Goal: Information Seeking & Learning: Learn about a topic

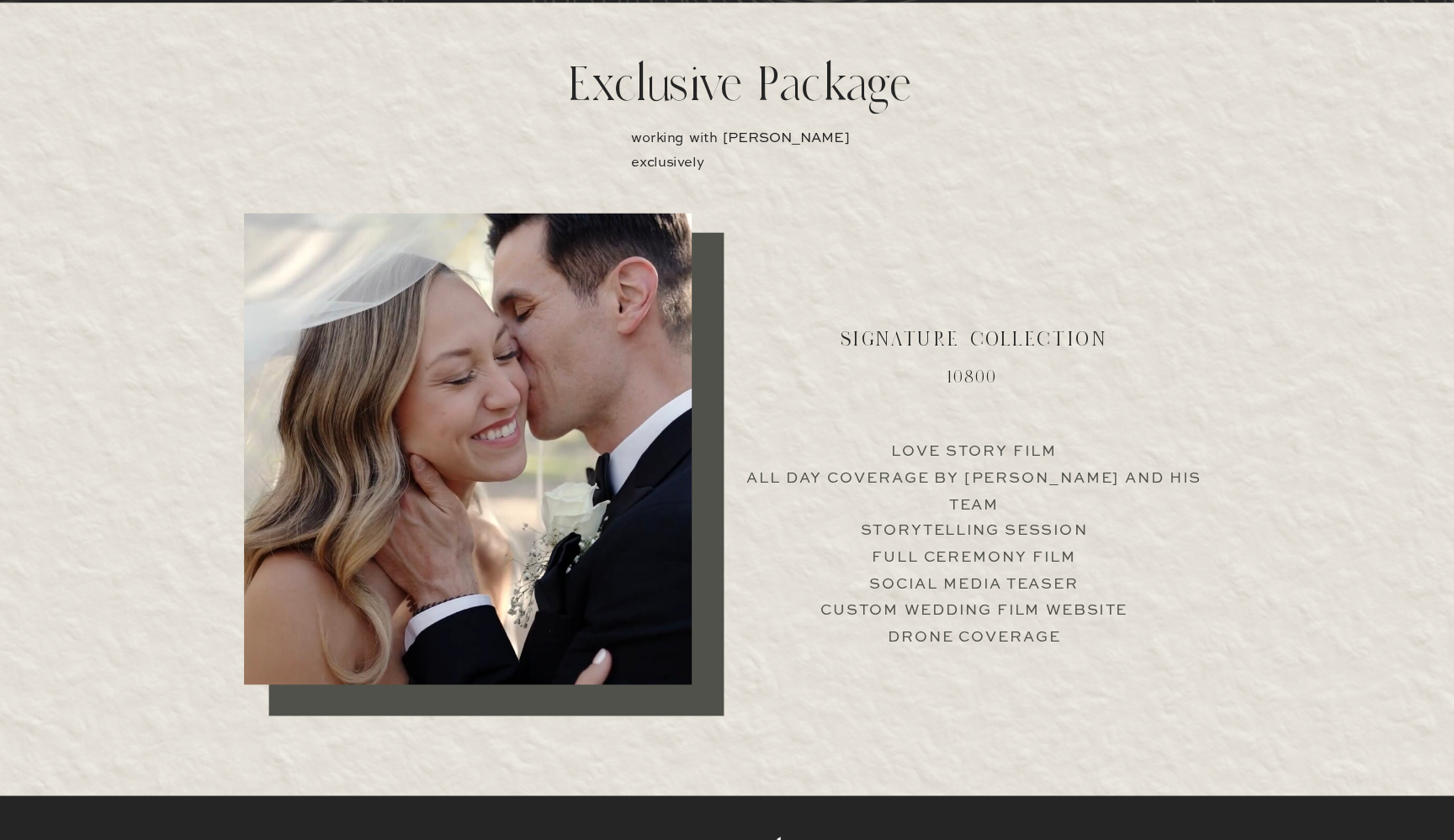
scroll to position [3280, 0]
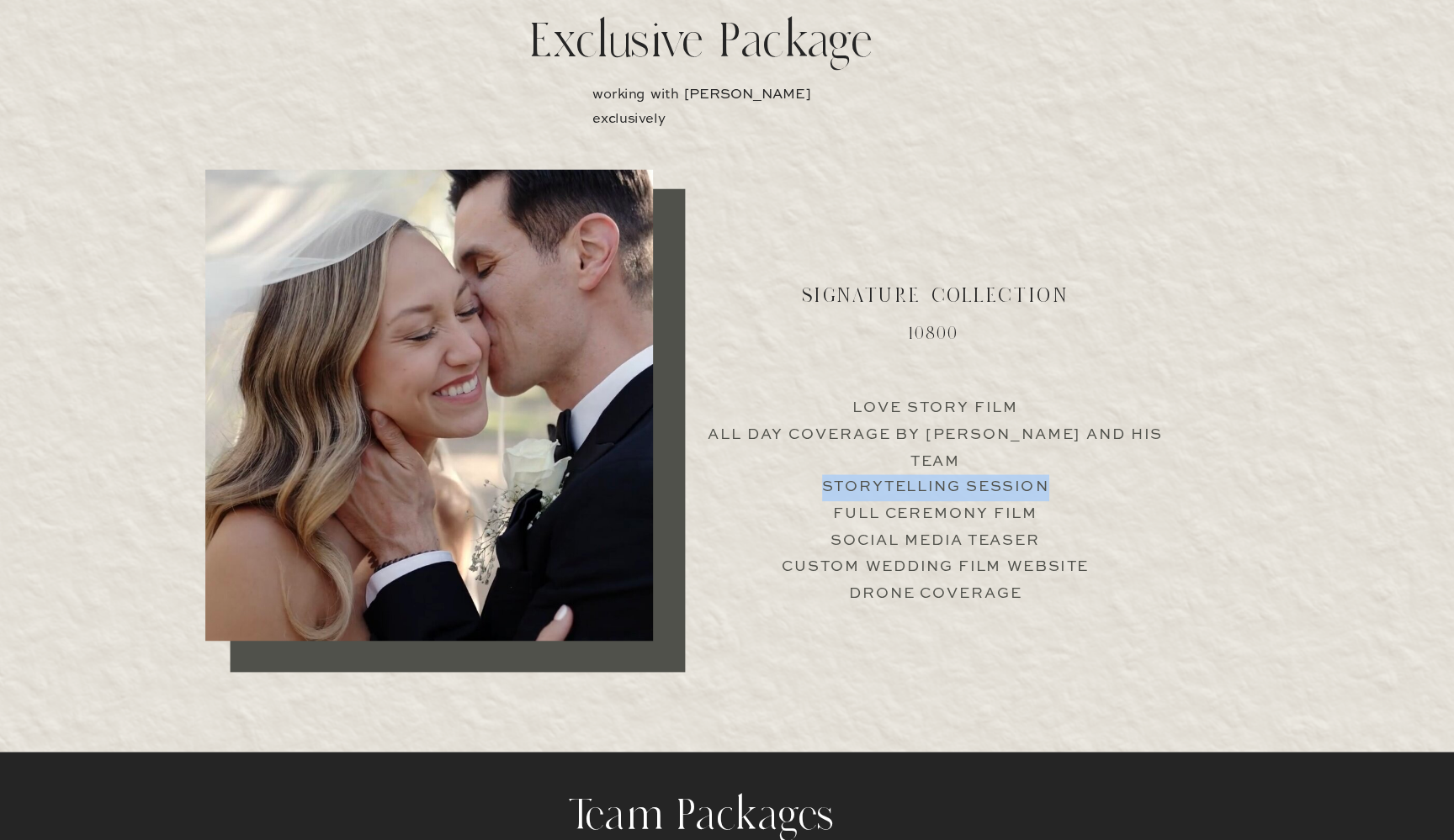
drag, startPoint x: 755, startPoint y: 421, endPoint x: 958, endPoint y: 422, distance: 203.0
click at [958, 423] on p "Love Story Film All Day Coverage by Jimmy and his team Storytelling Session Ful…" at bounding box center [941, 486] width 417 height 162
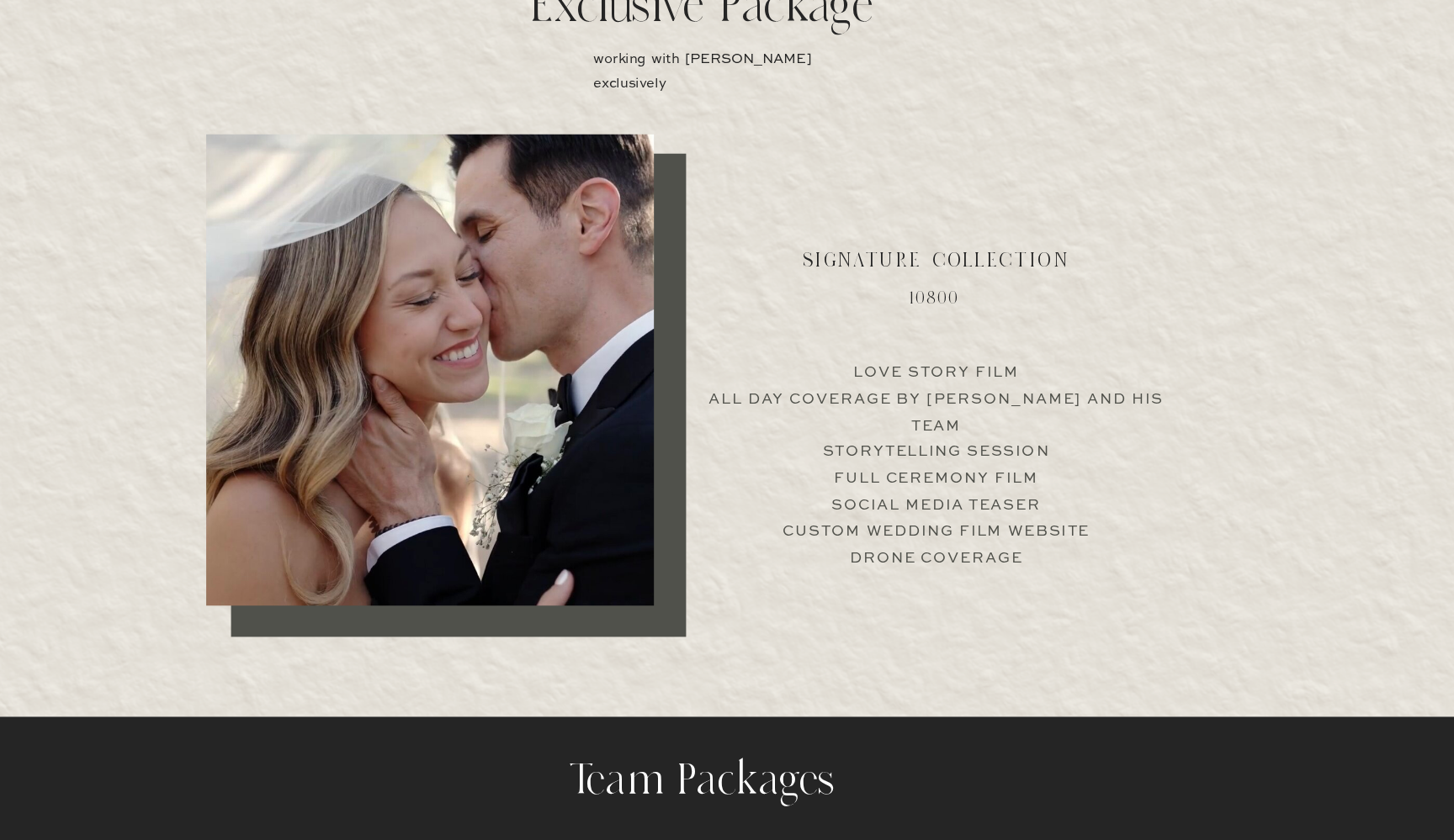
drag, startPoint x: 822, startPoint y: 505, endPoint x: 768, endPoint y: 429, distance: 93.2
click at [768, 429] on p "Love Story Film All Day Coverage by Jimmy and his team Storytelling Session Ful…" at bounding box center [941, 480] width 417 height 162
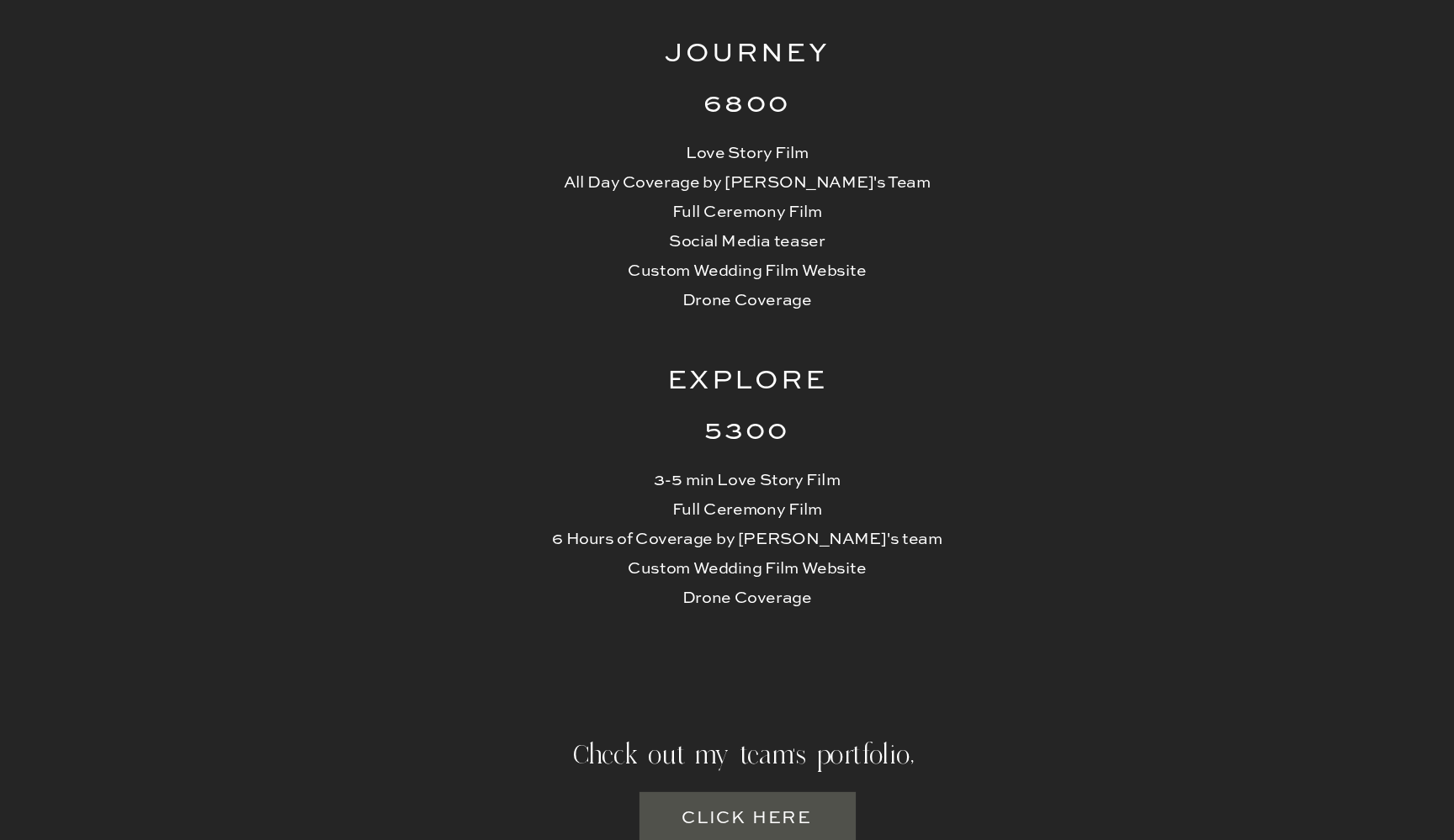
scroll to position [3934, 0]
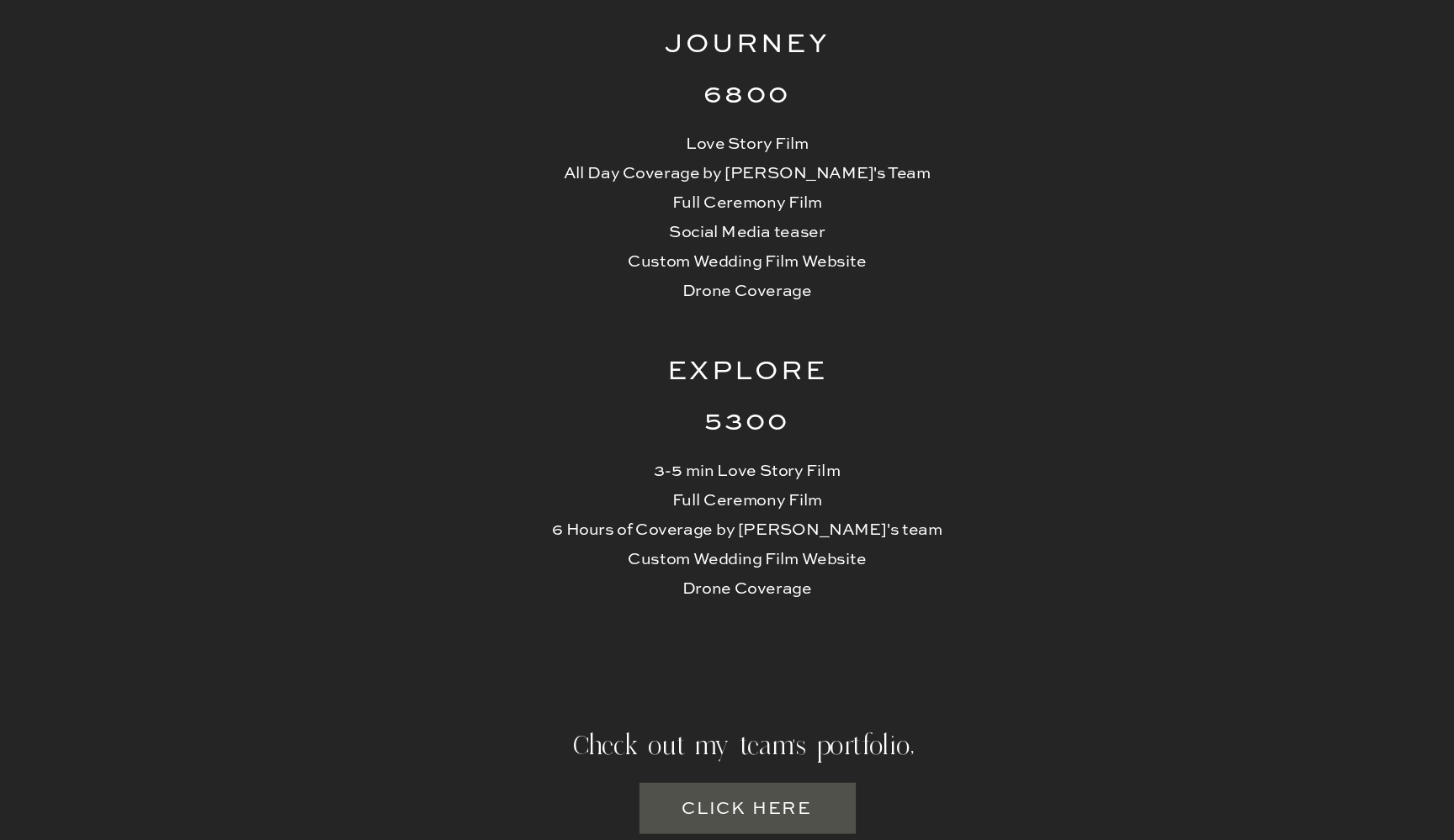
click at [677, 805] on h3 "Click here" at bounding box center [728, 815] width 102 height 21
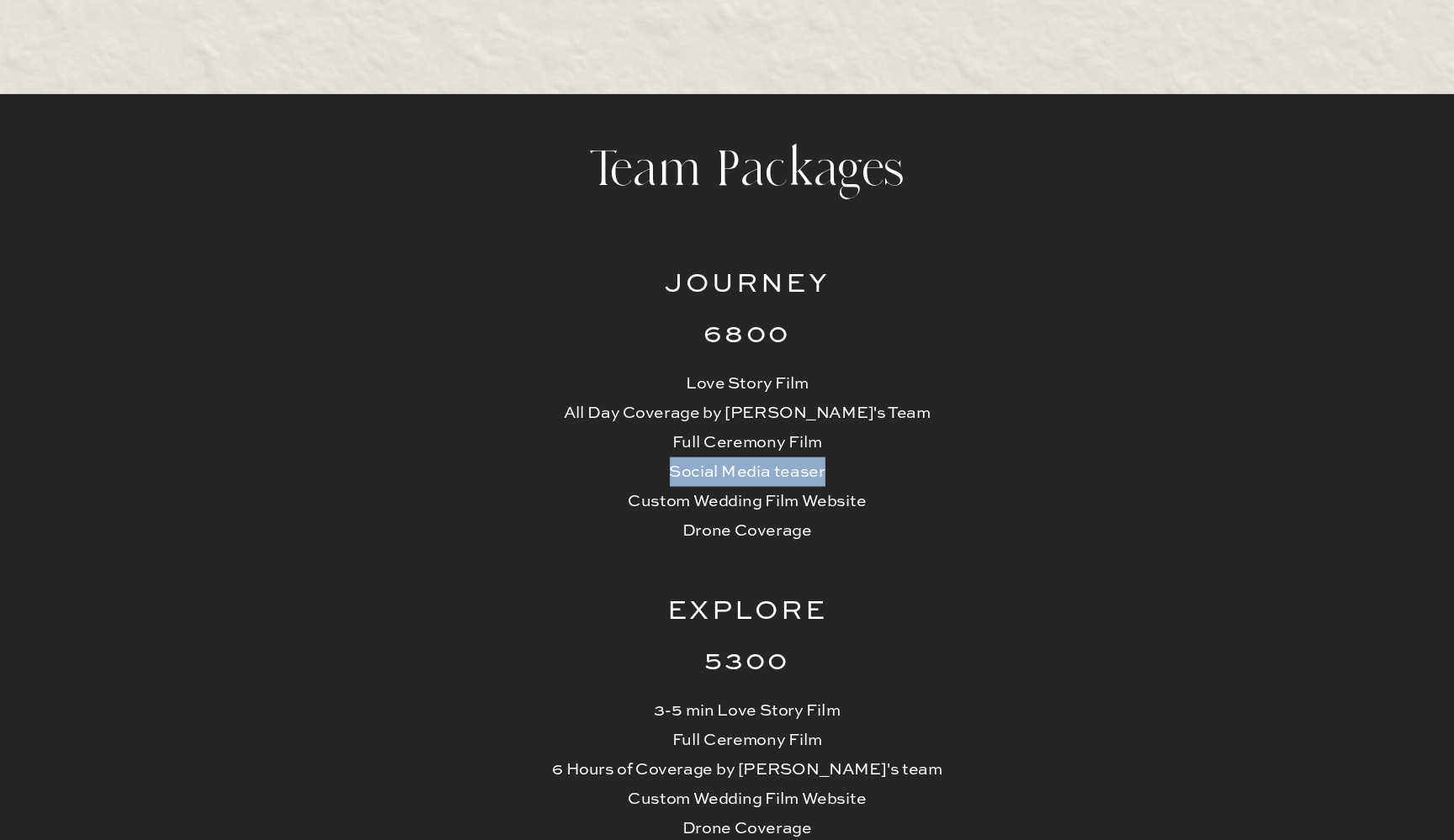
drag, startPoint x: 514, startPoint y: 362, endPoint x: 637, endPoint y: 368, distance: 123.1
click at [638, 368] on p "Love Story Film All Day Coverage by Jimmy's Team Full Ceremony Film Social Medi…" at bounding box center [727, 358] width 318 height 136
click at [637, 368] on p "Love Story Film All Day Coverage by Jimmy's Team Full Ceremony Film Social Medi…" at bounding box center [727, 358] width 318 height 136
drag, startPoint x: 475, startPoint y: 314, endPoint x: 575, endPoint y: 319, distance: 100.1
click at [575, 319] on p "Love Story Film All Day Coverage by Jimmy's Team Full Ceremony Film Social Medi…" at bounding box center [727, 358] width 318 height 136
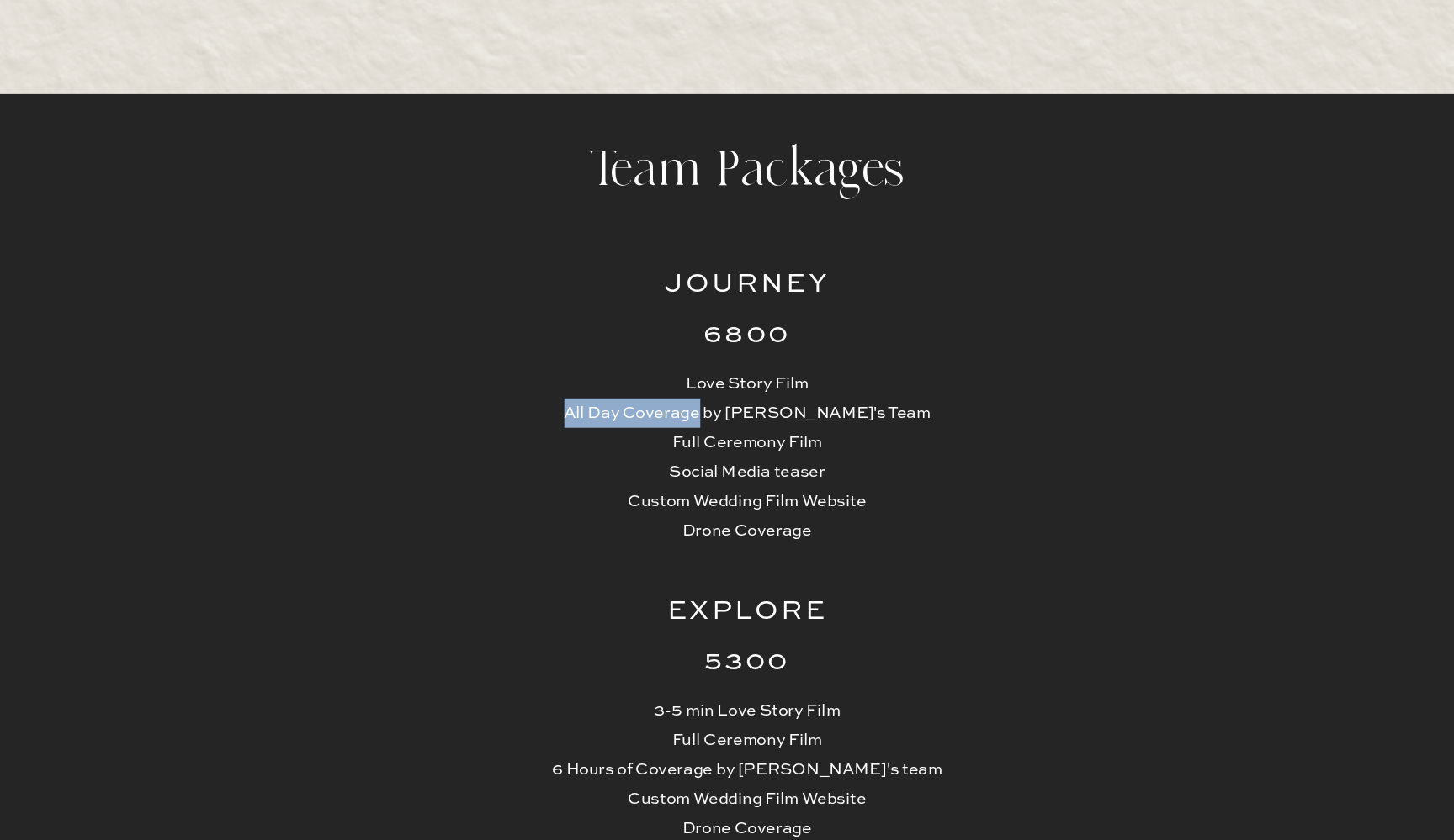
click at [575, 319] on p "Love Story Film All Day Coverage by Jimmy's Team Full Ceremony Film Social Medi…" at bounding box center [727, 358] width 318 height 136
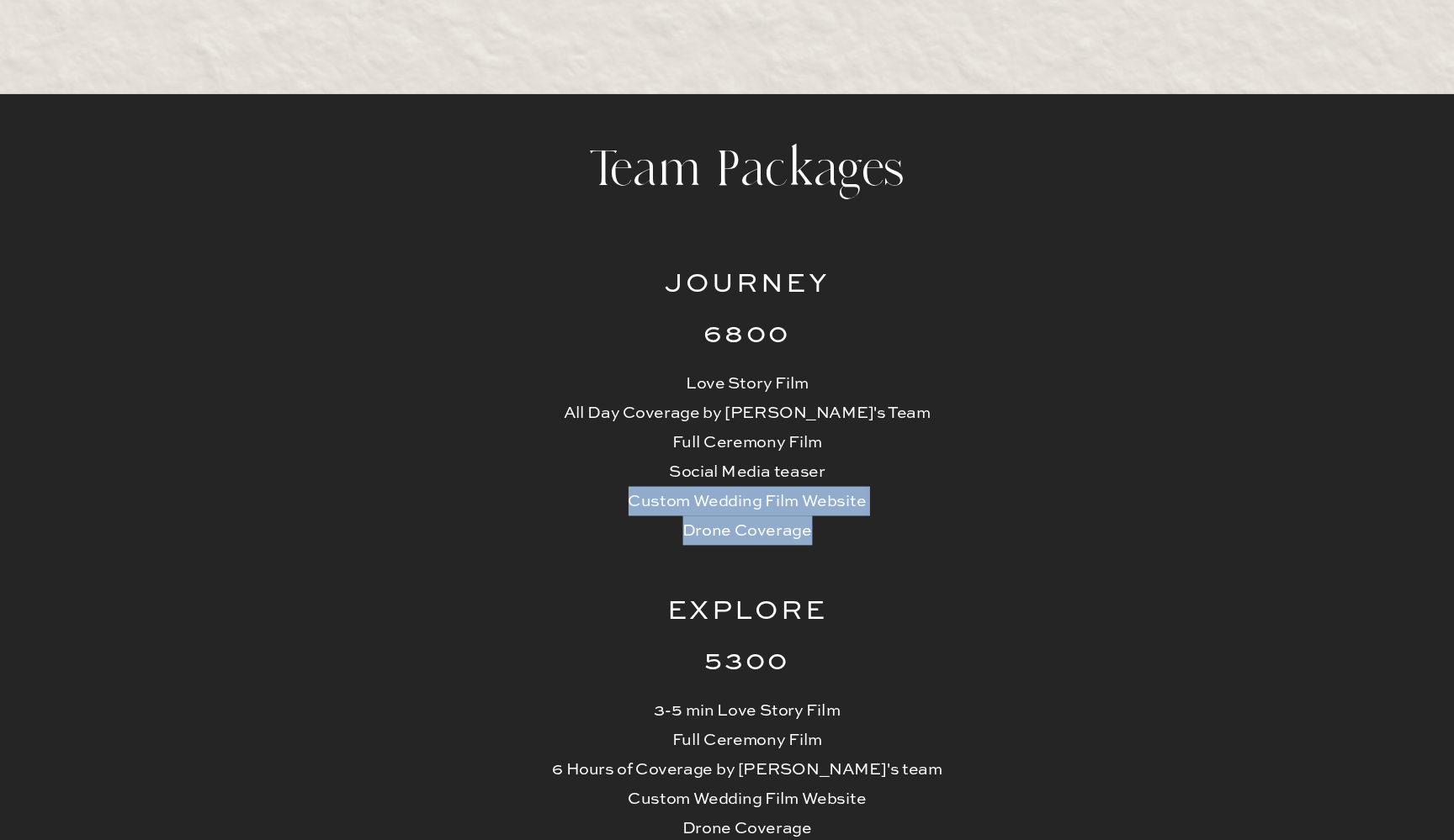
drag, startPoint x: 487, startPoint y: 385, endPoint x: 663, endPoint y: 404, distance: 177.0
click at [663, 404] on p "Love Story Film All Day Coverage by Jimmy's Team Full Ceremony Film Social Medi…" at bounding box center [727, 358] width 318 height 136
click at [610, 368] on p "Love Story Film All Day Coverage by Jimmy's Team Full Ceremony Film Social Medi…" at bounding box center [727, 358] width 318 height 136
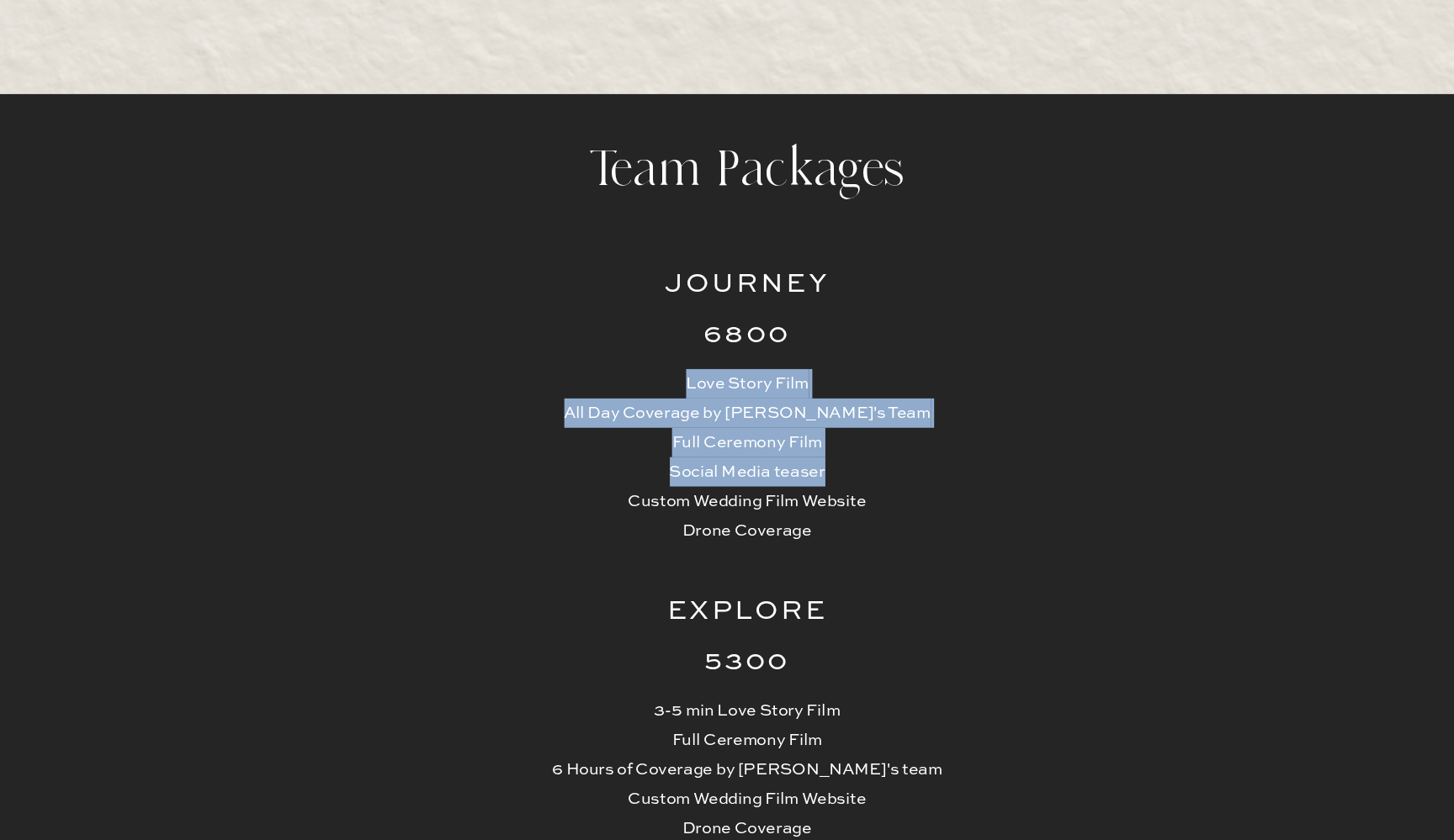
drag, startPoint x: 646, startPoint y: 364, endPoint x: 493, endPoint y: 296, distance: 167.4
click at [568, 296] on p "Love Story Film All Day Coverage by Jimmy's Team Full Ceremony Film Social Medi…" at bounding box center [727, 358] width 318 height 136
drag, startPoint x: 524, startPoint y: 297, endPoint x: 658, endPoint y: 416, distance: 179.2
click at [658, 416] on p "Love Story Film All Day Coverage by Jimmy's Team Full Ceremony Film Social Medi…" at bounding box center [727, 358] width 318 height 136
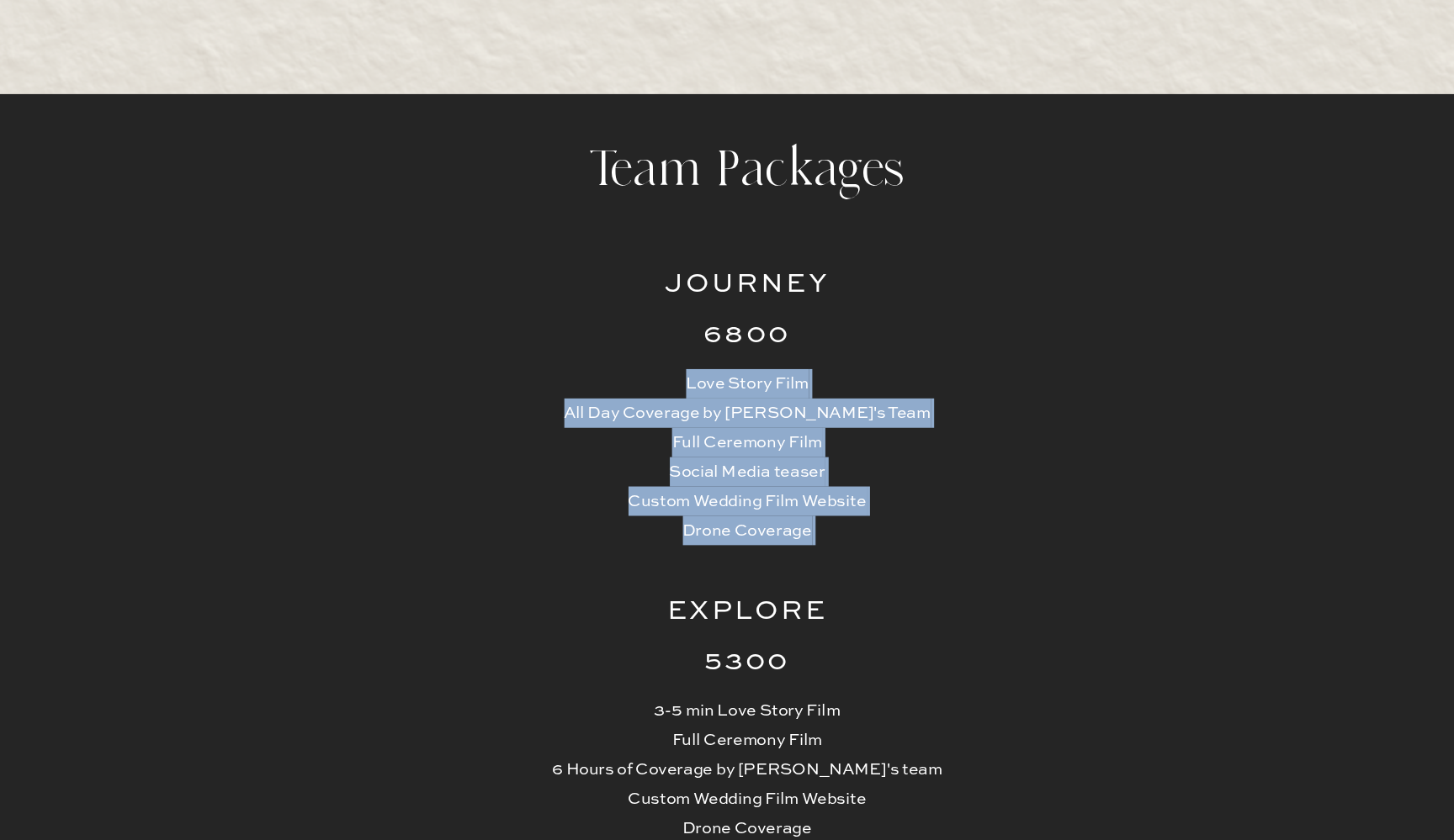
click at [658, 416] on p "Love Story Film All Day Coverage by Jimmy's Team Full Ceremony Film Social Medi…" at bounding box center [727, 358] width 318 height 136
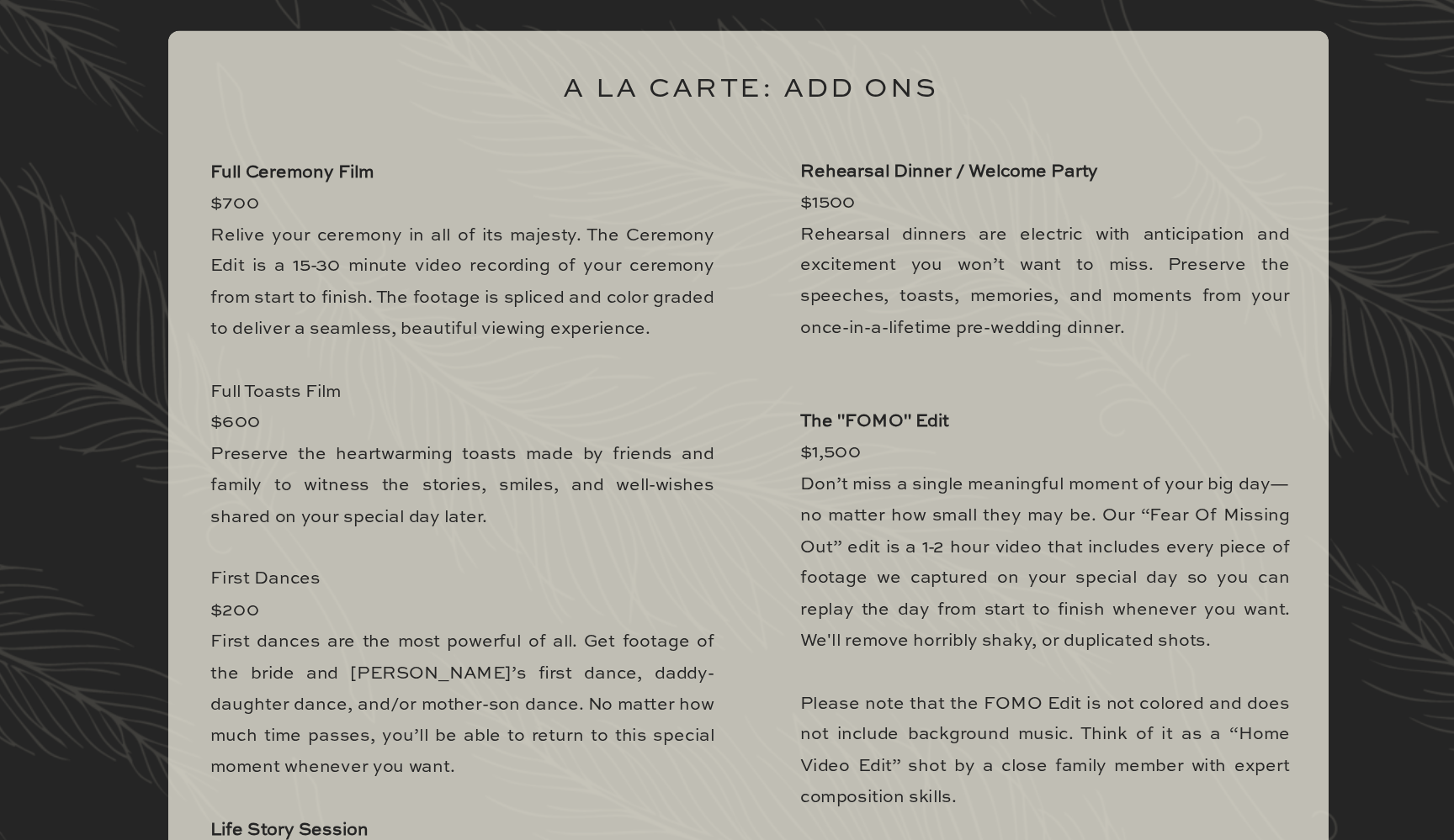
scroll to position [4805, 0]
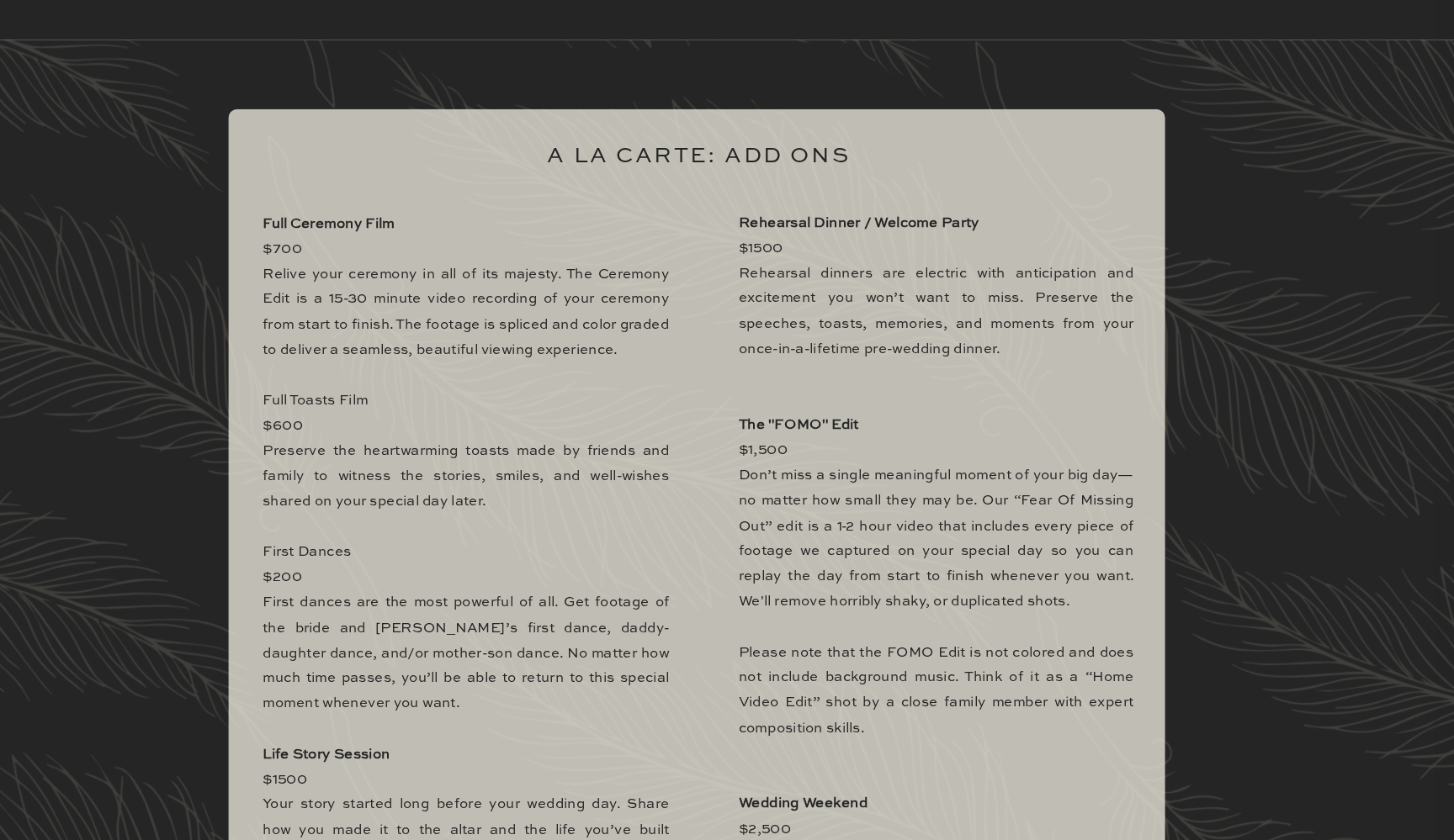
click at [767, 400] on b "The "FOMO" Edit" at bounding box center [825, 407] width 115 height 13
drag, startPoint x: 745, startPoint y: 399, endPoint x: 793, endPoint y: 396, distance: 48.1
click at [793, 400] on b "The "FOMO" Edit" at bounding box center [825, 407] width 115 height 13
click at [835, 404] on p "Rehearsal Dinner / Welcome Party $1500 Rehearsal dinners are electric with anti…" at bounding box center [956, 597] width 378 height 790
drag, startPoint x: 261, startPoint y: 400, endPoint x: 294, endPoint y: 400, distance: 33.0
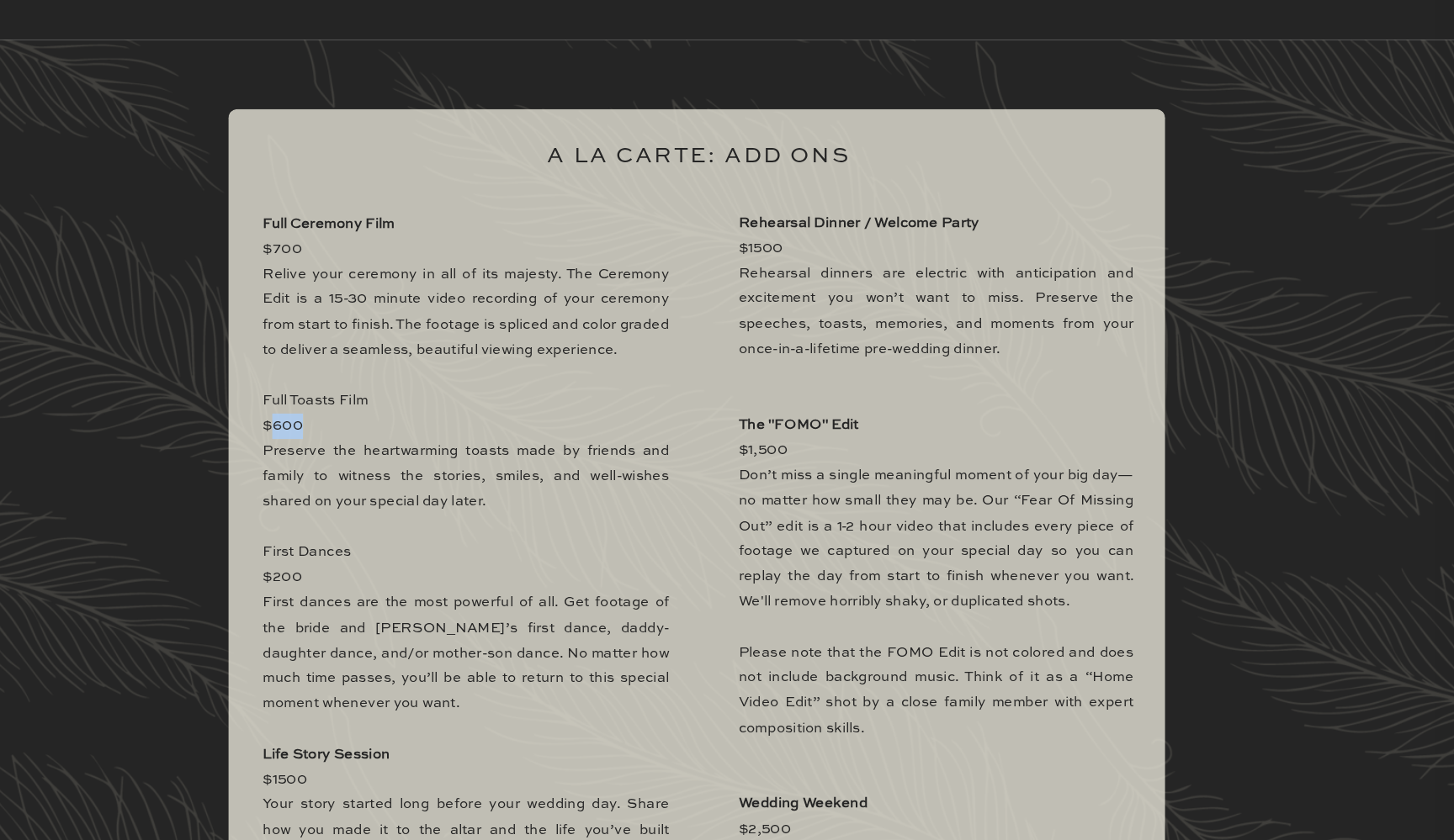
click at [311, 400] on p "Full Ceremony Film $700 Relive your ceremony in all of its majesty. The Ceremon…" at bounding box center [506, 610] width 390 height 814
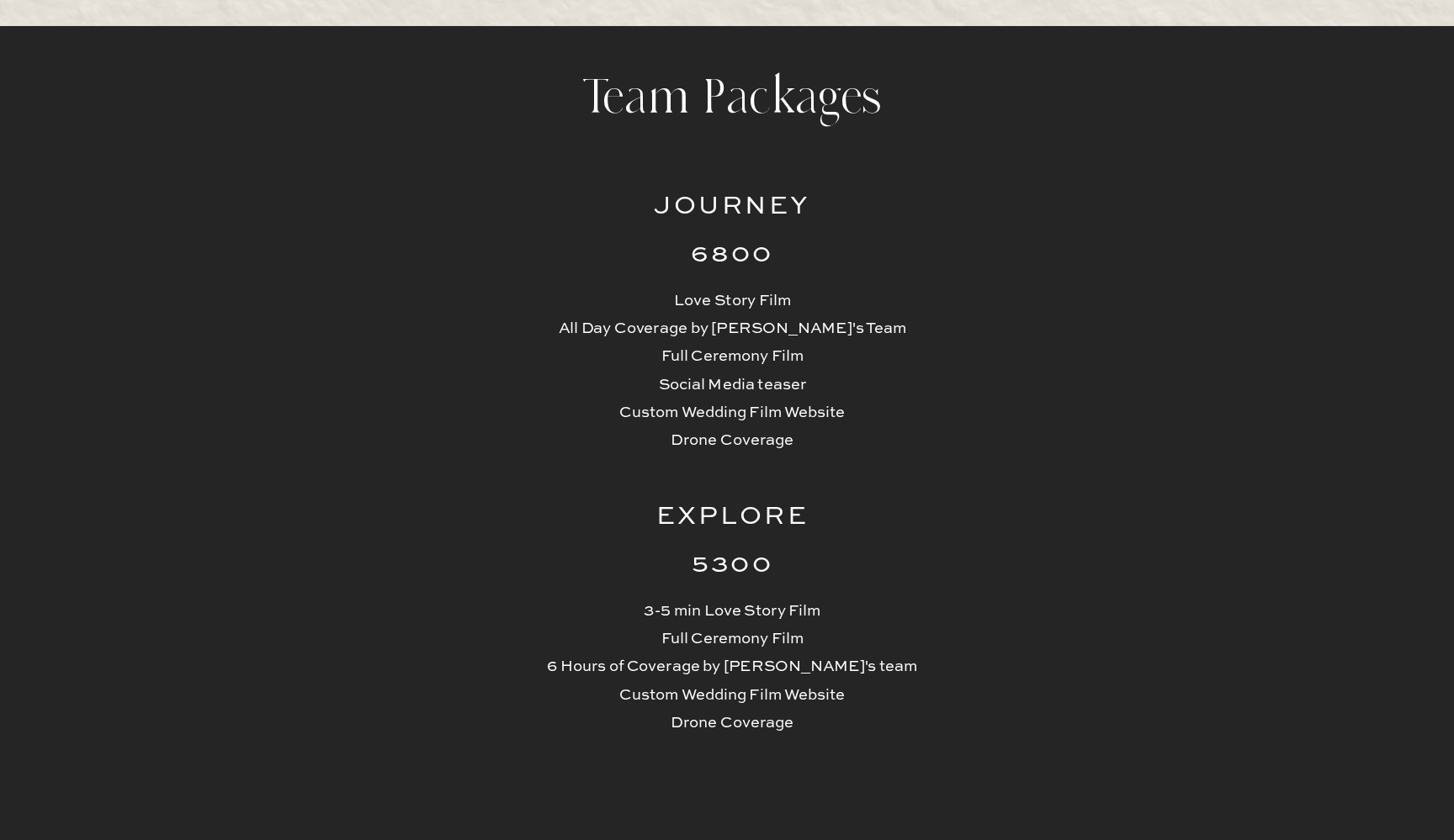
scroll to position [3800, 0]
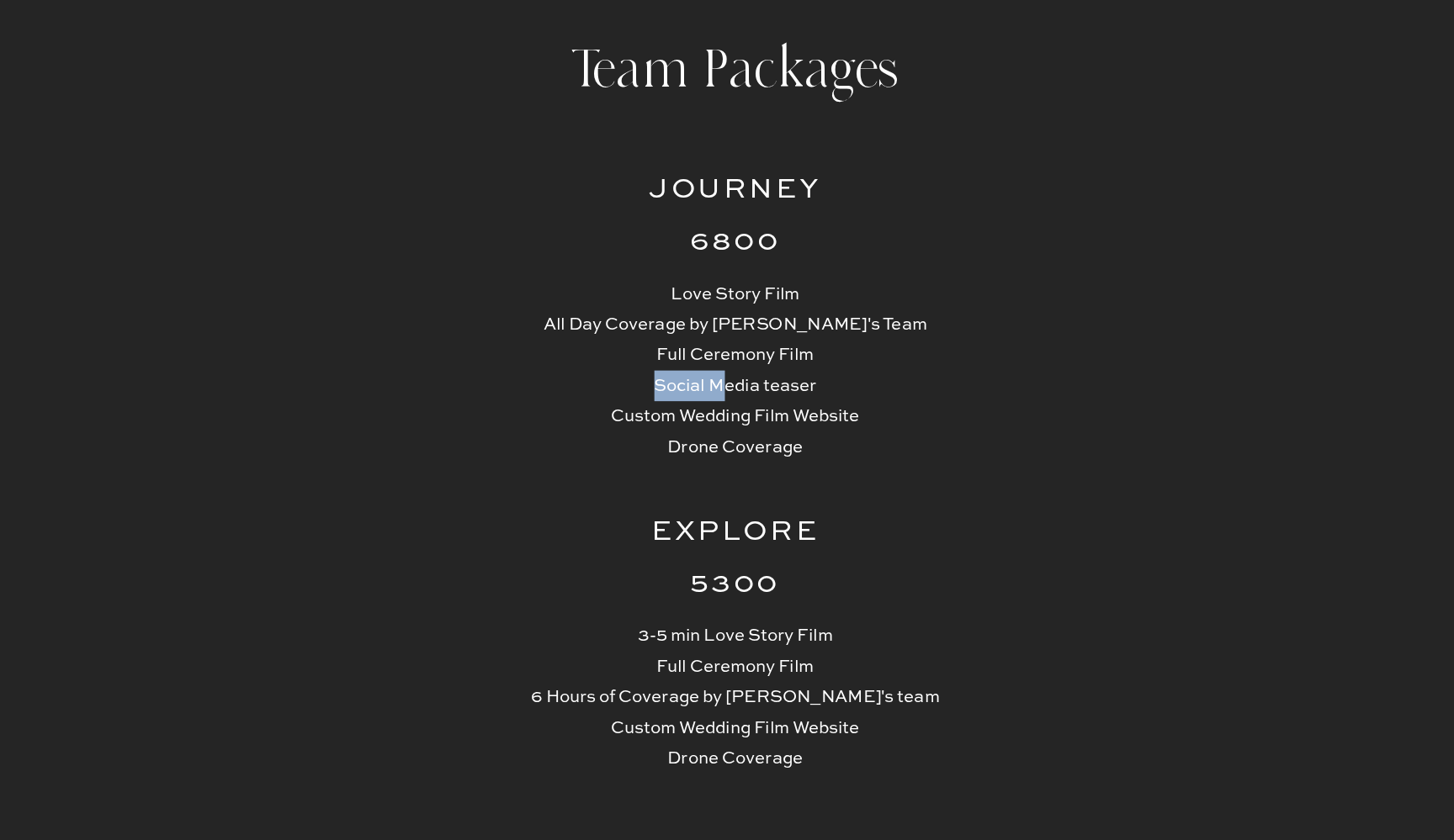
drag, startPoint x: 482, startPoint y: 287, endPoint x: 536, endPoint y: 285, distance: 54.0
click at [568, 425] on p "Love Story Film All Day Coverage by Jimmy's Team Full Ceremony Film Social Medi…" at bounding box center [727, 492] width 318 height 136
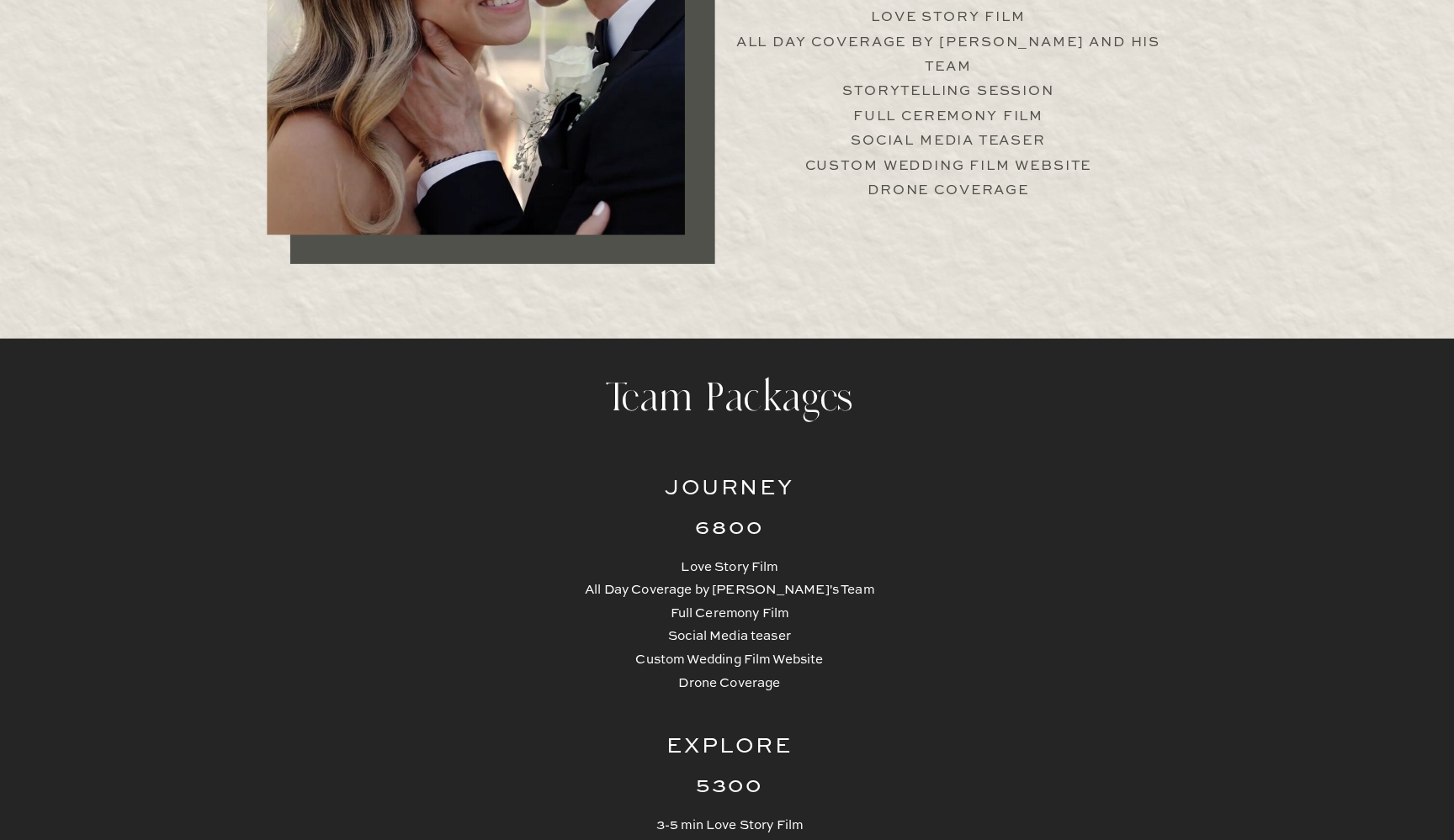
scroll to position [3666, 0]
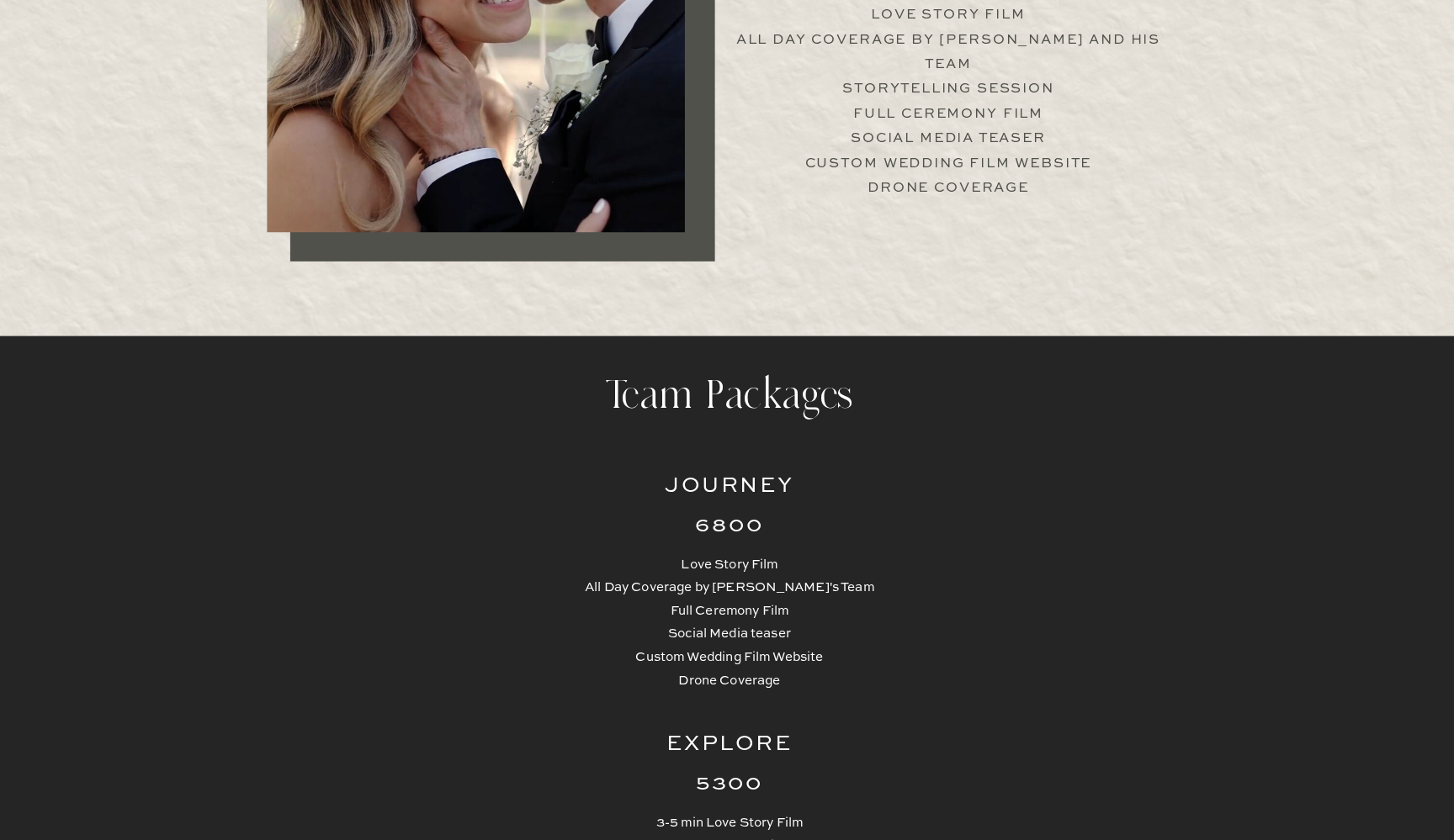
click at [799, 154] on p "Love Story Film All Day Coverage by Jimmy and his team Storytelling Session Ful…" at bounding box center [941, 100] width 417 height 162
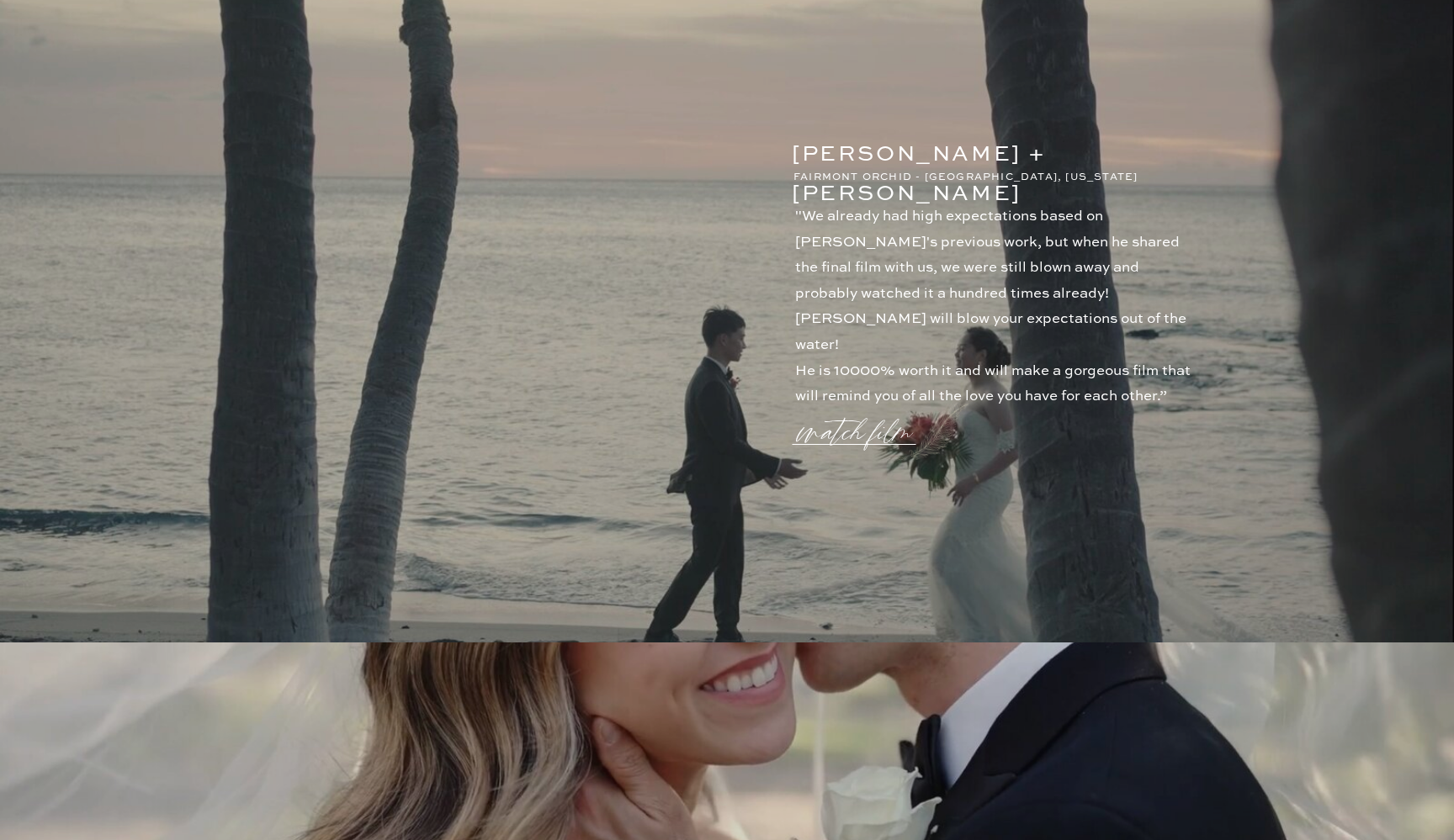
scroll to position [938, 0]
